Goal: Information Seeking & Learning: Understand process/instructions

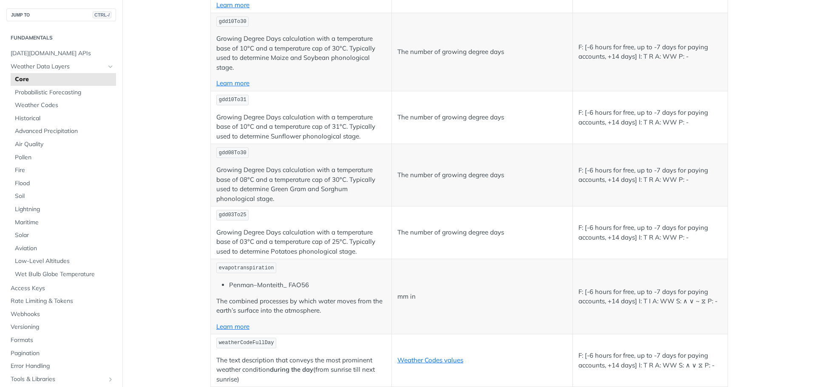
scroll to position [3912, 0]
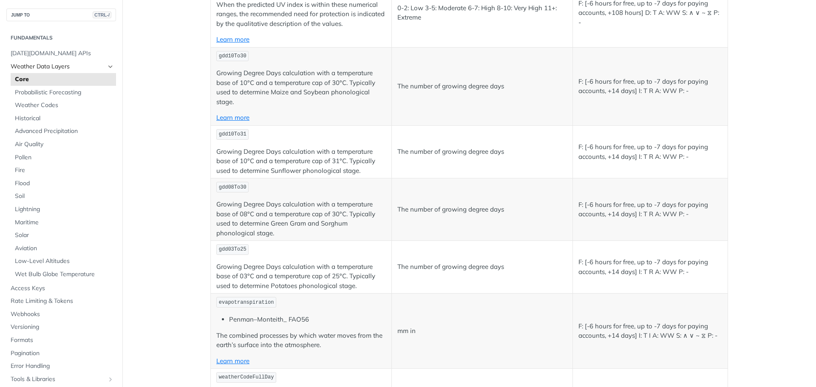
click at [107, 65] on icon "Hide subpages for Weather Data Layers" at bounding box center [110, 66] width 7 height 7
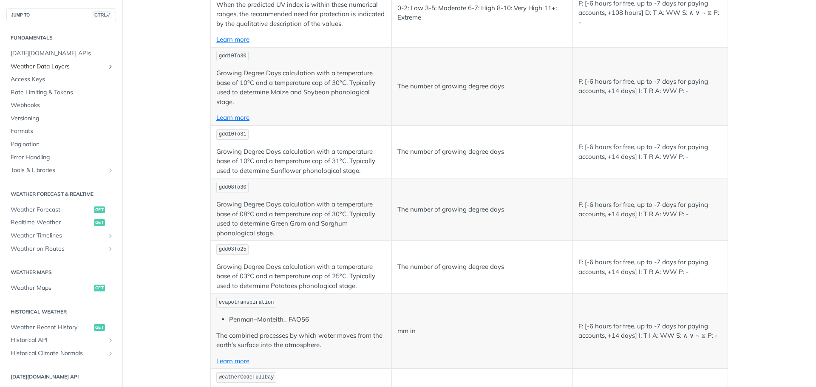
click at [107, 65] on icon "Show subpages for Weather Data Layers" at bounding box center [110, 66] width 7 height 7
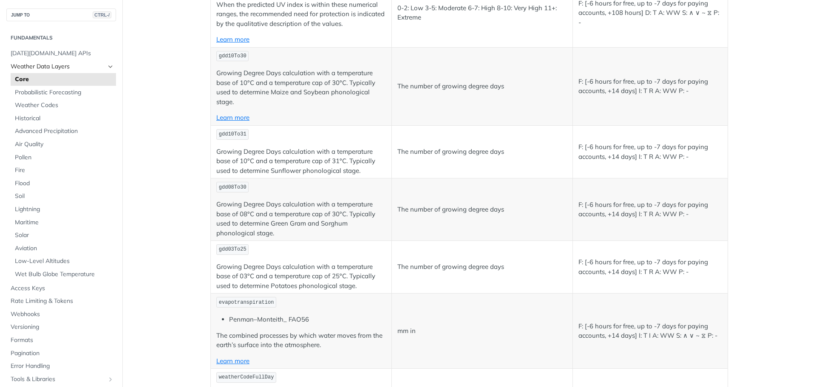
click at [107, 65] on icon "Hide subpages for Weather Data Layers" at bounding box center [110, 66] width 7 height 7
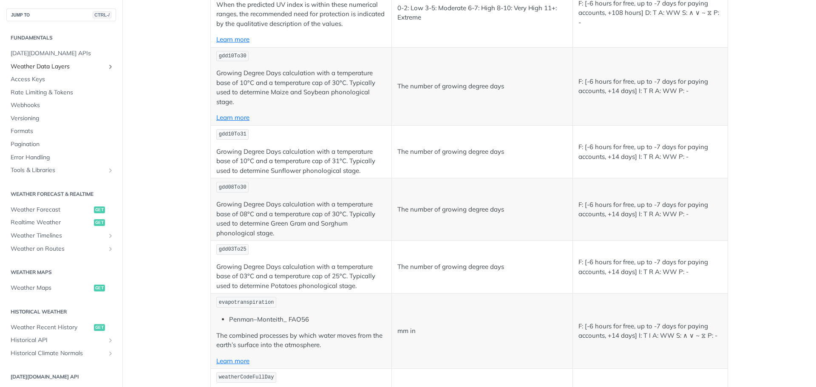
click at [107, 65] on icon "Show subpages for Weather Data Layers" at bounding box center [110, 66] width 7 height 7
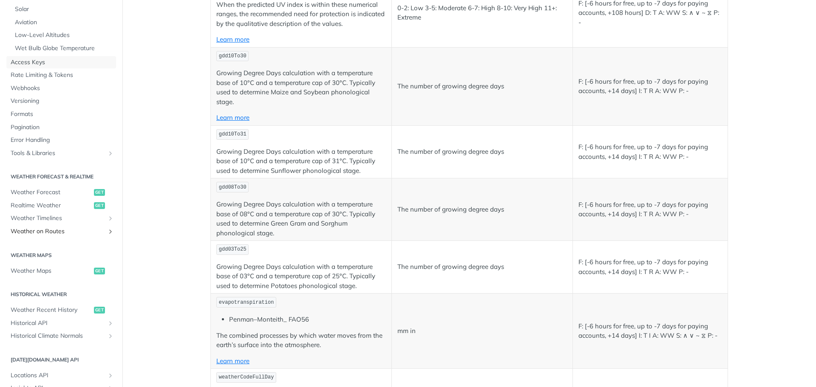
scroll to position [340, 0]
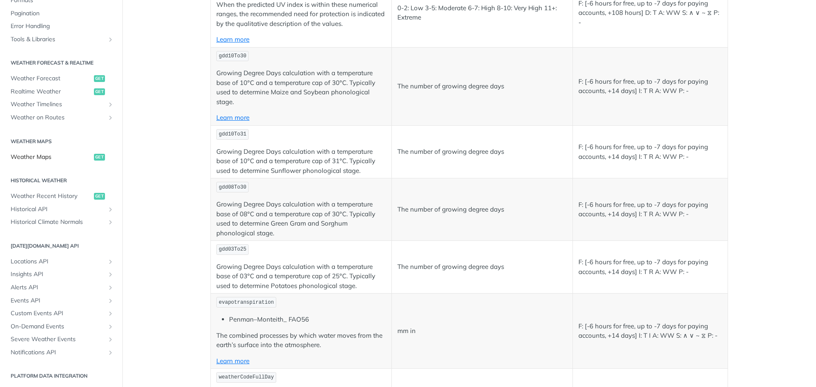
click at [41, 157] on span "Weather Maps" at bounding box center [51, 157] width 81 height 9
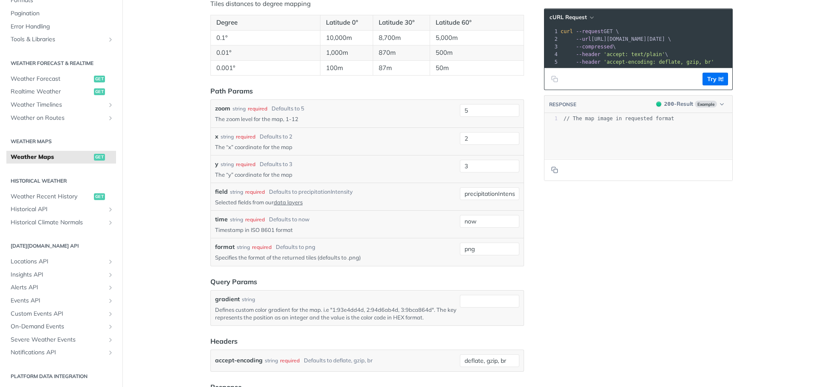
scroll to position [935, 0]
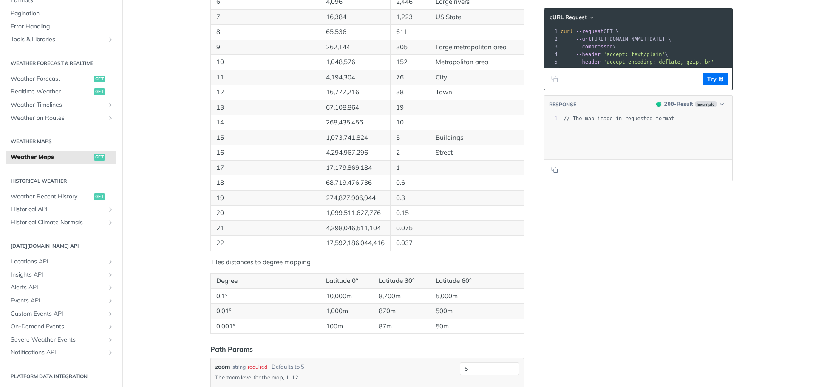
scroll to position [340, 0]
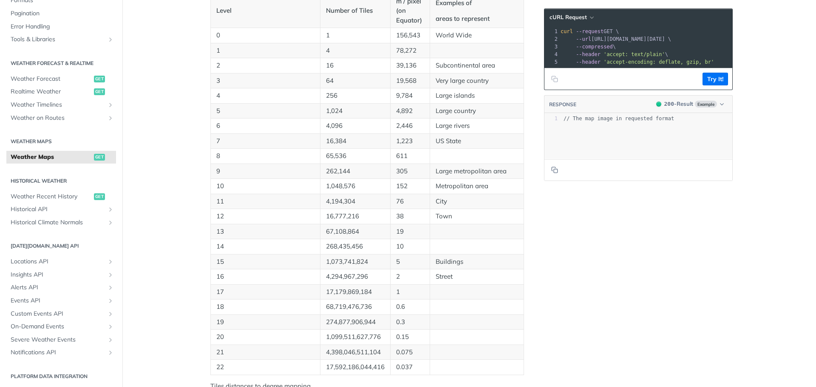
click at [404, 146] on p "1,223" at bounding box center [410, 141] width 28 height 10
click at [461, 164] on td at bounding box center [477, 156] width 94 height 15
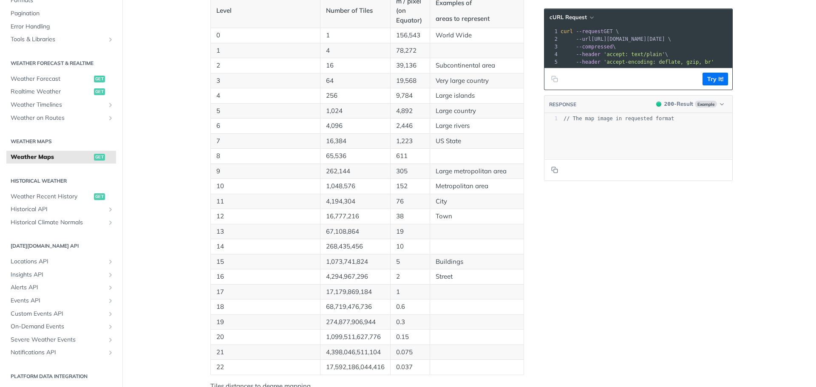
click at [461, 164] on td at bounding box center [477, 156] width 94 height 15
click at [557, 293] on div "Language Shell Node Ruby PHP Python Credentials Query Query Log in to use your …" at bounding box center [639, 338] width 204 height 1266
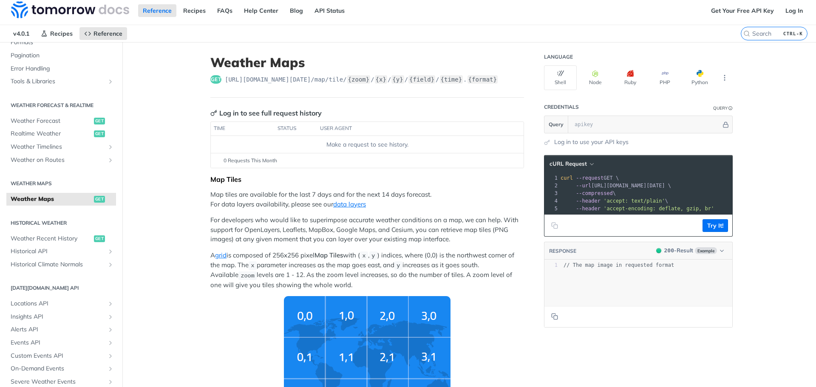
scroll to position [0, 0]
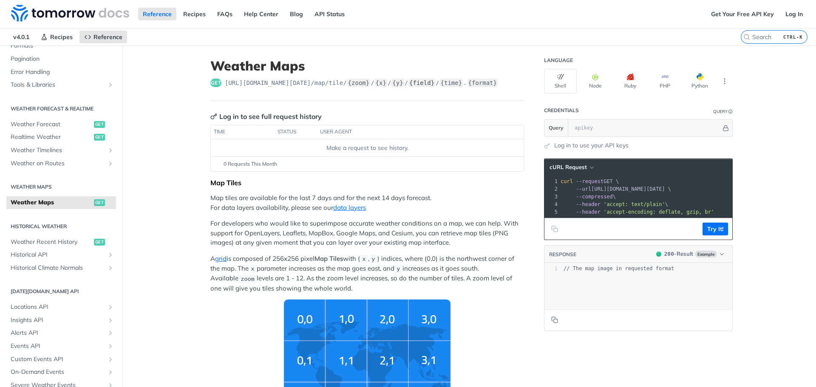
click at [409, 85] on label "{field}" at bounding box center [422, 83] width 27 height 9
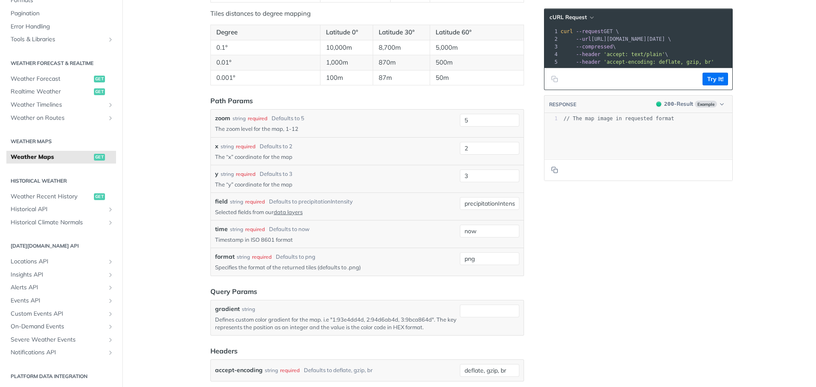
scroll to position [850, 0]
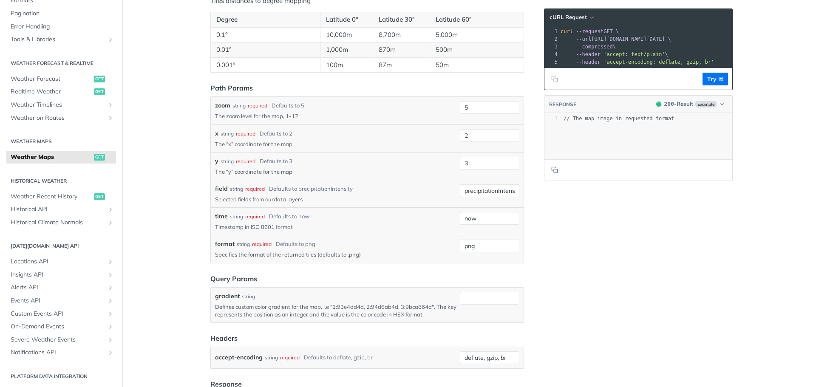
click at [284, 197] on link "data layers" at bounding box center [288, 199] width 29 height 7
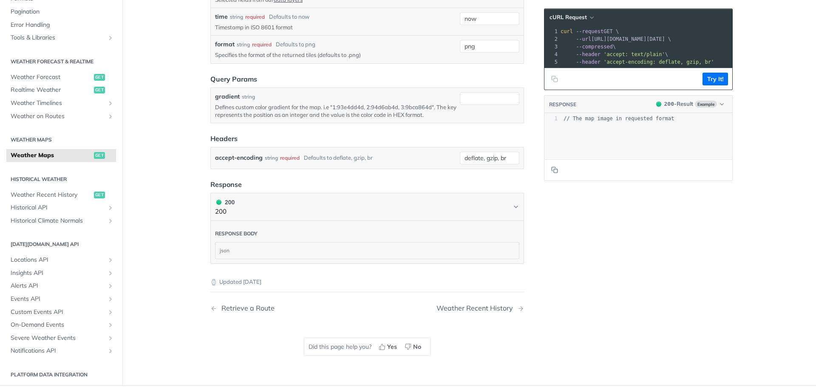
scroll to position [1063, 0]
